Goal: Task Accomplishment & Management: Use online tool/utility

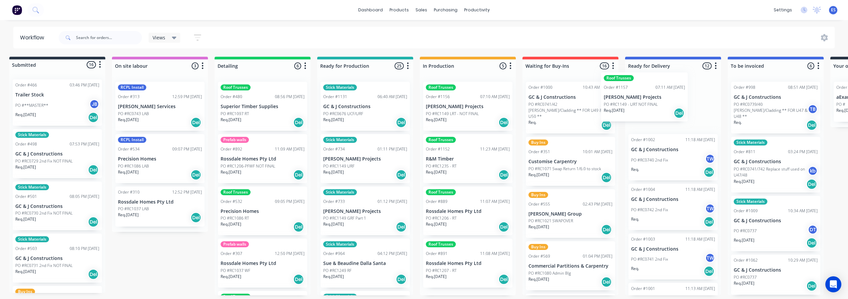
drag, startPoint x: 470, startPoint y: 114, endPoint x: 634, endPoint y: 106, distance: 164.6
click at [634, 106] on div "Submitted 16 Status colour #273444 hex #273444 Save Cancel Summaries Total orde…" at bounding box center [594, 176] width 1209 height 238
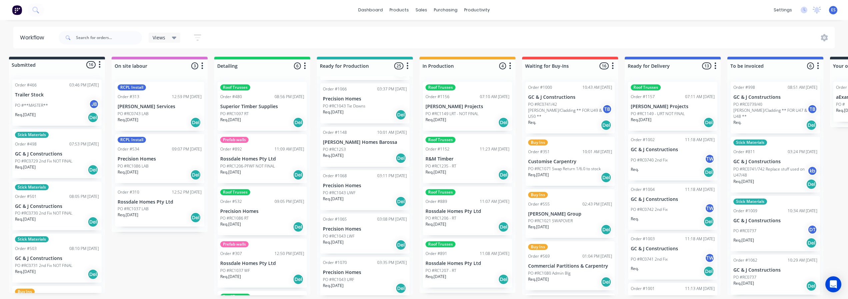
scroll to position [947, 0]
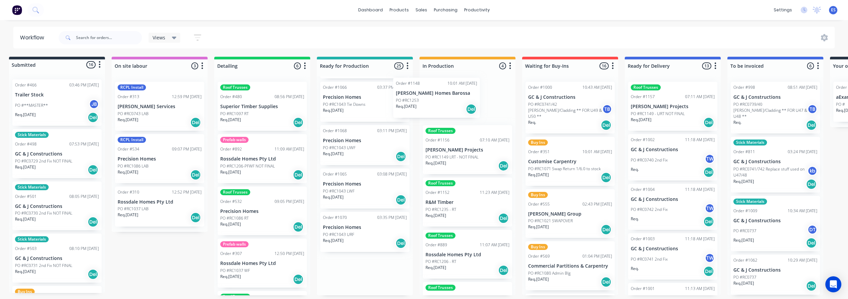
drag, startPoint x: 358, startPoint y: 147, endPoint x: 417, endPoint y: 102, distance: 74.2
click at [417, 102] on div "Submitted 16 Status colour #273444 hex #273444 Save Cancel Summaries Total orde…" at bounding box center [594, 176] width 1209 height 238
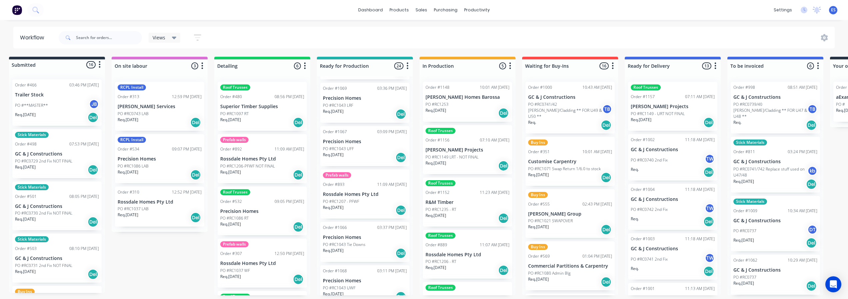
scroll to position [804, 0]
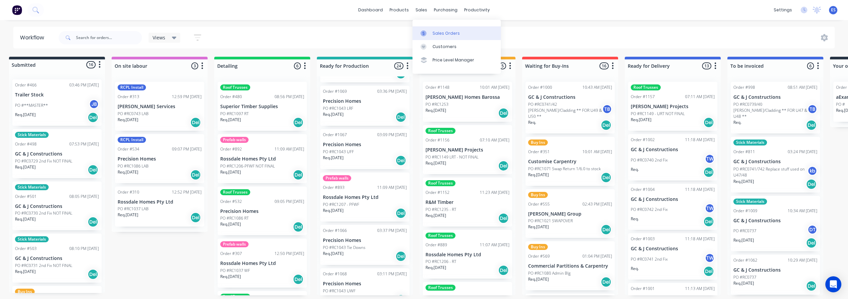
click at [434, 29] on link "Sales Orders" at bounding box center [457, 32] width 88 height 13
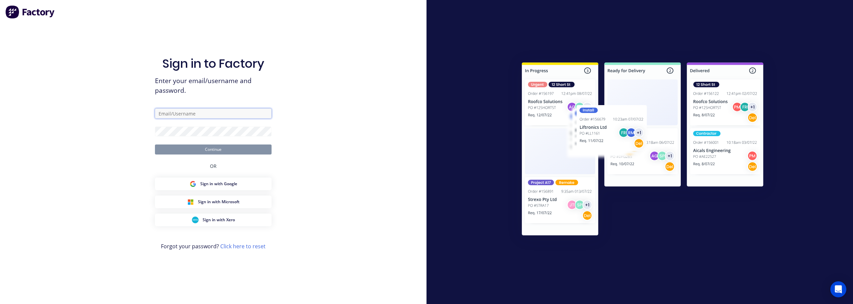
type input "emily.smyth@rcpl.com.au"
click at [231, 149] on button "Continue" at bounding box center [213, 149] width 117 height 10
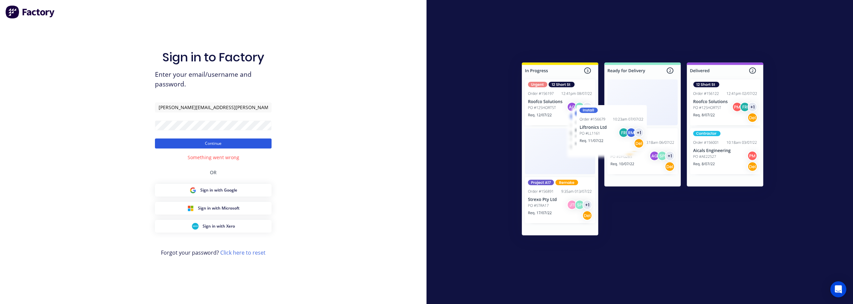
click at [224, 144] on button "Continue" at bounding box center [213, 143] width 117 height 10
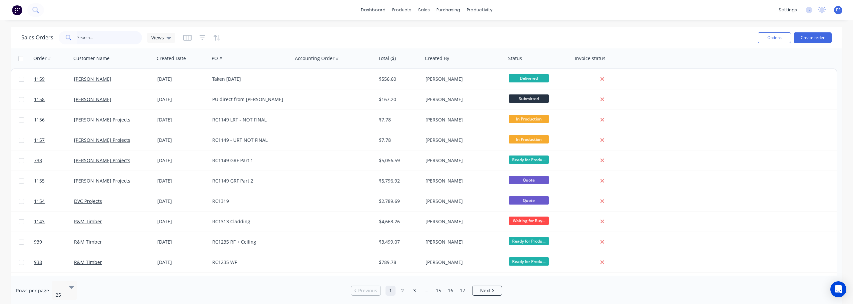
click at [100, 39] on input "text" at bounding box center [109, 37] width 65 height 13
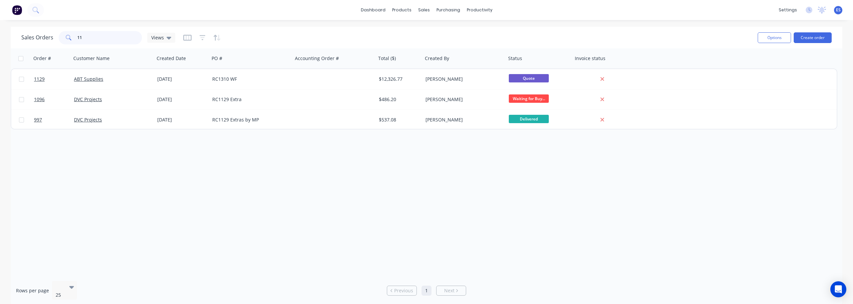
type input "1"
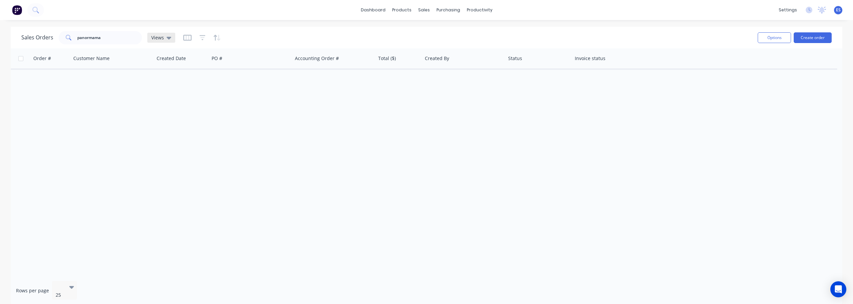
click at [171, 40] on div "Views" at bounding box center [161, 38] width 28 height 10
click at [168, 96] on button "None (Default)" at bounding box center [187, 95] width 76 height 8
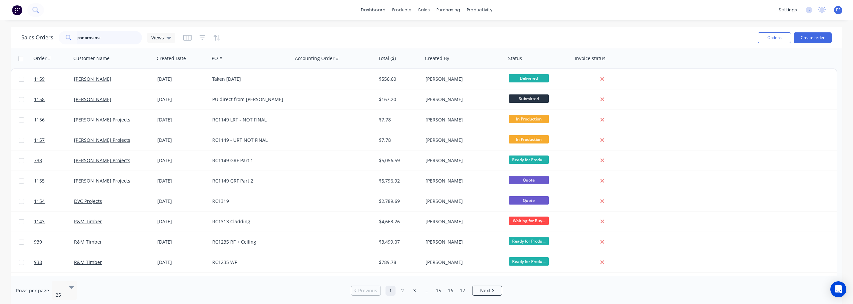
click at [101, 39] on input "panormama" at bounding box center [109, 37] width 65 height 13
type input "p"
type input "dvc"
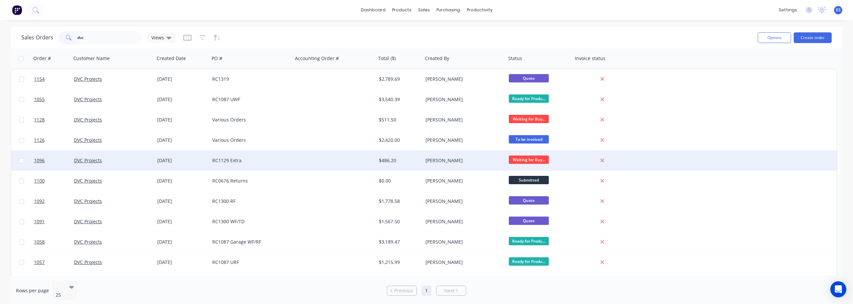
click at [277, 162] on div "RC1129 Extra" at bounding box center [249, 160] width 74 height 7
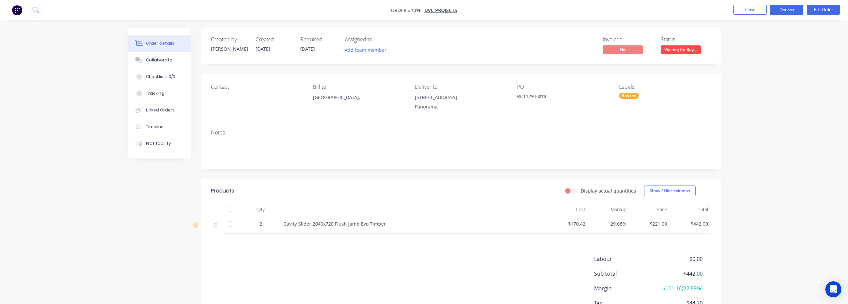
click at [792, 12] on button "Options" at bounding box center [786, 10] width 33 height 11
click at [761, 160] on div "Duplicate" at bounding box center [766, 161] width 61 height 10
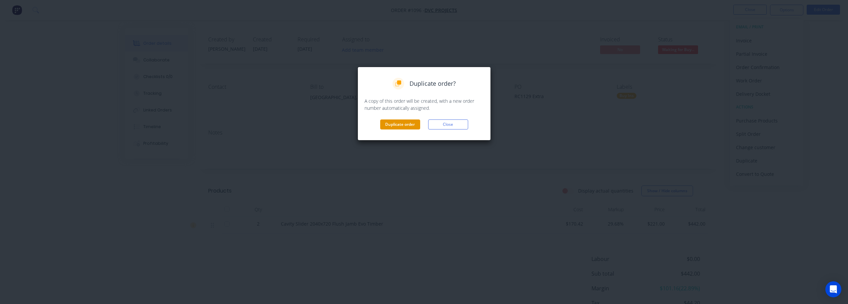
click at [392, 125] on button "Duplicate order" at bounding box center [400, 124] width 40 height 10
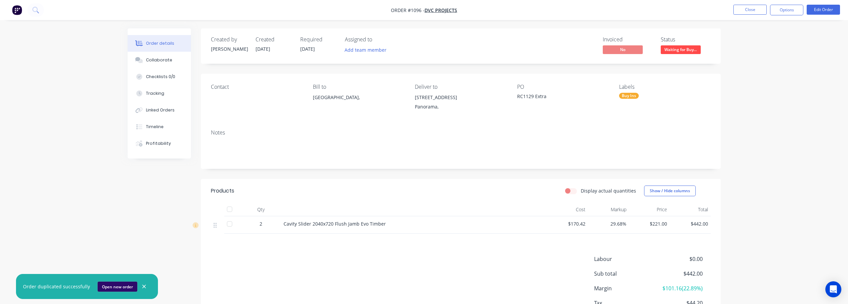
click at [127, 283] on button "Open new order" at bounding box center [118, 286] width 40 height 10
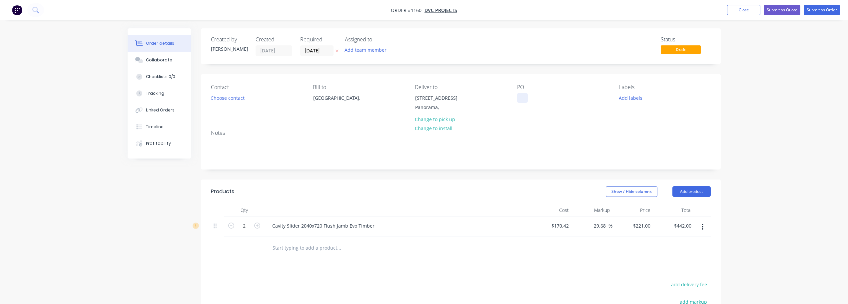
click at [523, 98] on div at bounding box center [522, 98] width 11 height 10
click at [704, 228] on icon "button" at bounding box center [703, 226] width 2 height 7
click at [678, 284] on div "Delete" at bounding box center [679, 284] width 51 height 10
click at [307, 221] on div at bounding box center [384, 215] width 240 height 22
click at [307, 217] on input "text" at bounding box center [338, 214] width 133 height 13
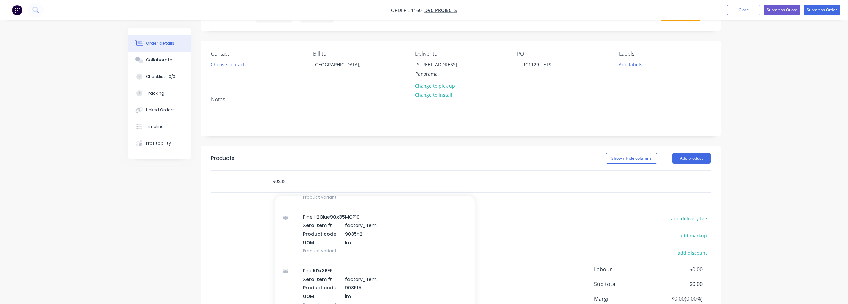
scroll to position [333, 0]
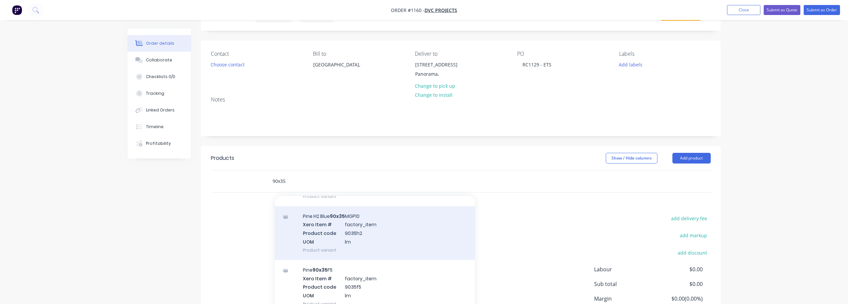
type input "90x35"
click at [341, 233] on div "Pine H2 Blue 90x35 MGP10 Xero Item # factory_item Product code 9035h2 UOM lm Pr…" at bounding box center [375, 233] width 200 height 54
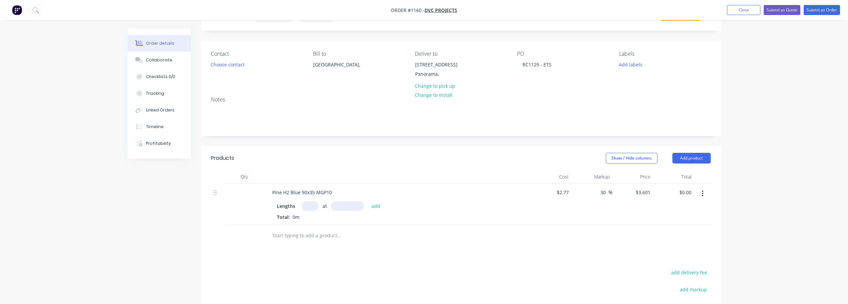
click at [312, 208] on input "text" at bounding box center [310, 206] width 17 height 10
type input "20"
type input "2700"
click at [368, 201] on button "add" at bounding box center [376, 205] width 16 height 9
type input "$194.45"
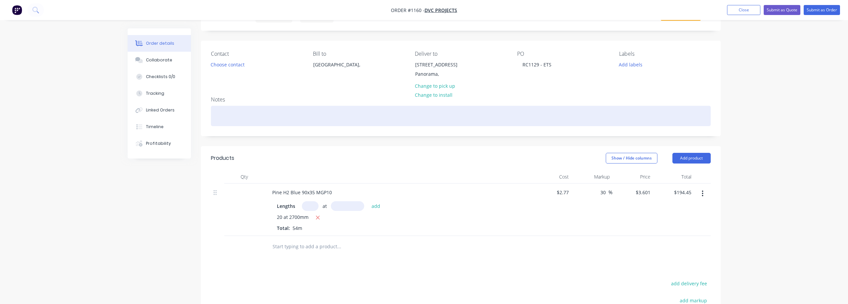
click at [260, 123] on div at bounding box center [461, 116] width 500 height 20
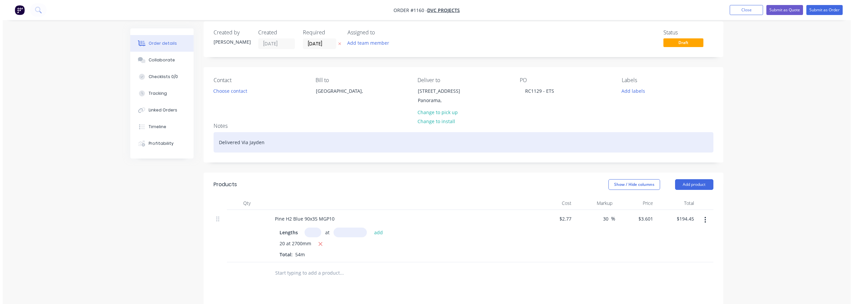
scroll to position [0, 0]
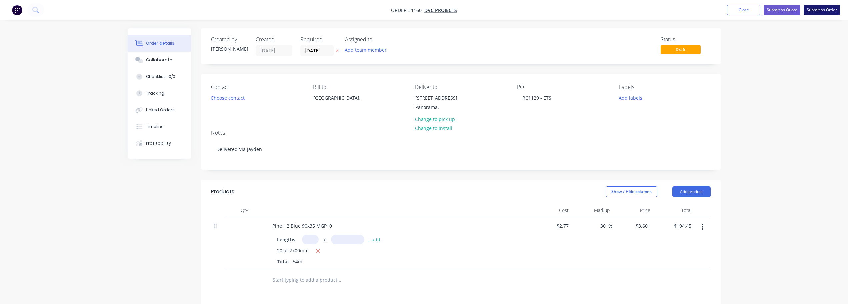
click at [828, 10] on button "Submit as Order" at bounding box center [822, 10] width 36 height 10
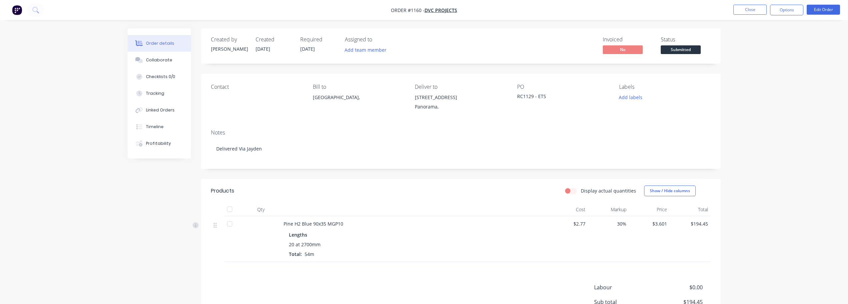
click at [668, 50] on span "Submitted" at bounding box center [681, 49] width 40 height 8
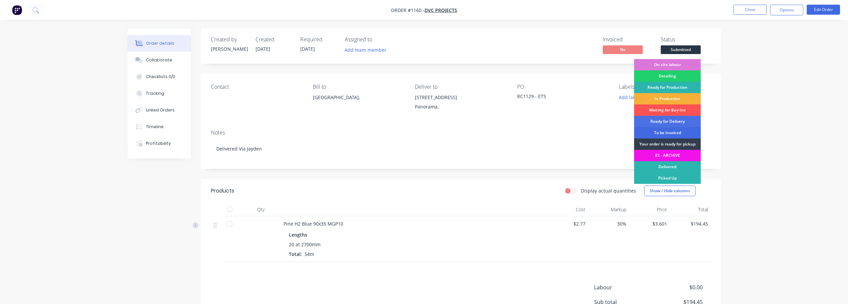
click at [680, 131] on div "To be invoiced" at bounding box center [667, 132] width 67 height 11
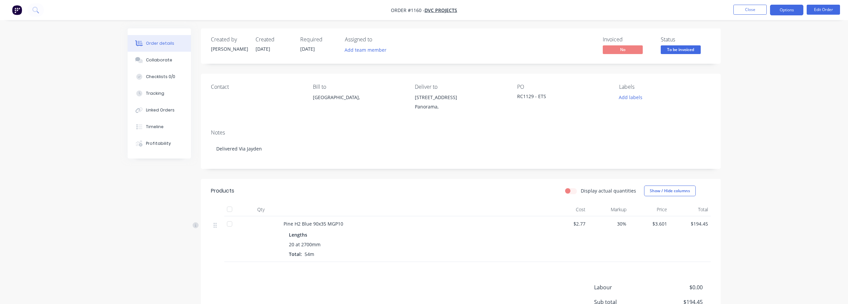
click at [785, 11] on button "Options" at bounding box center [786, 10] width 33 height 11
click at [773, 92] on div "Delivery Docket" at bounding box center [766, 94] width 61 height 10
click at [767, 59] on button "With pricing" at bounding box center [766, 53] width 73 height 13
click at [581, 114] on div "Contact Bill to [GEOGRAPHIC_DATA], Deliver to [STREET_ADDRESS] - ETS Labels Add…" at bounding box center [461, 99] width 520 height 50
click at [752, 11] on button "Close" at bounding box center [750, 10] width 33 height 10
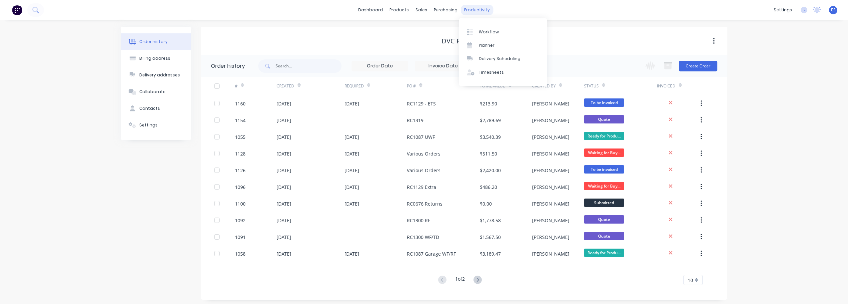
click at [471, 12] on div "productivity" at bounding box center [477, 10] width 32 height 10
click at [487, 31] on div "Workflow" at bounding box center [489, 32] width 20 height 6
